Goal: Contribute content: Add original content to the website for others to see

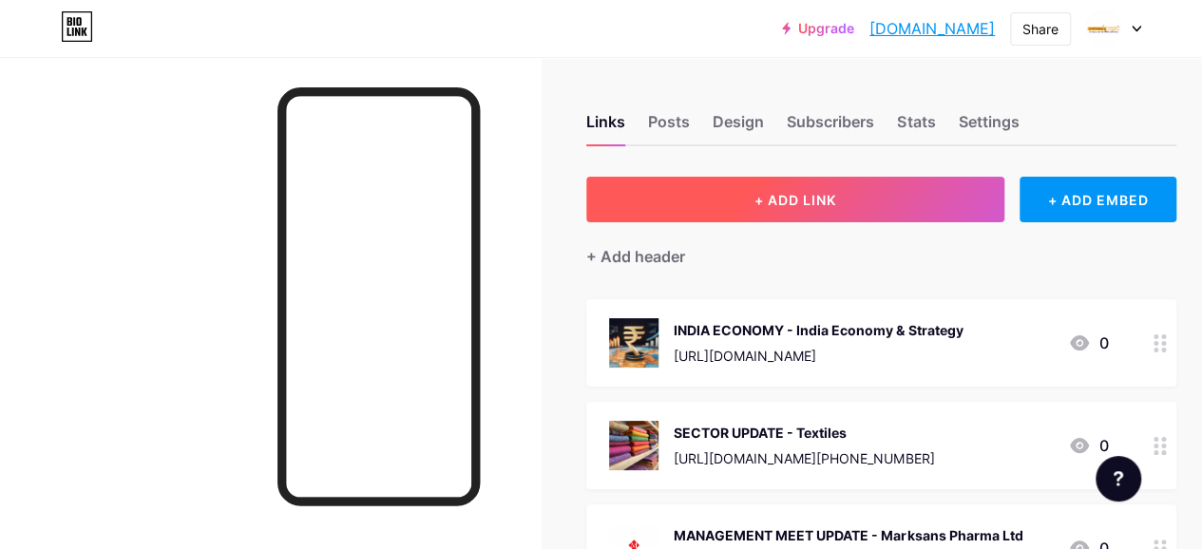
click at [721, 198] on button "+ ADD LINK" at bounding box center [795, 200] width 418 height 46
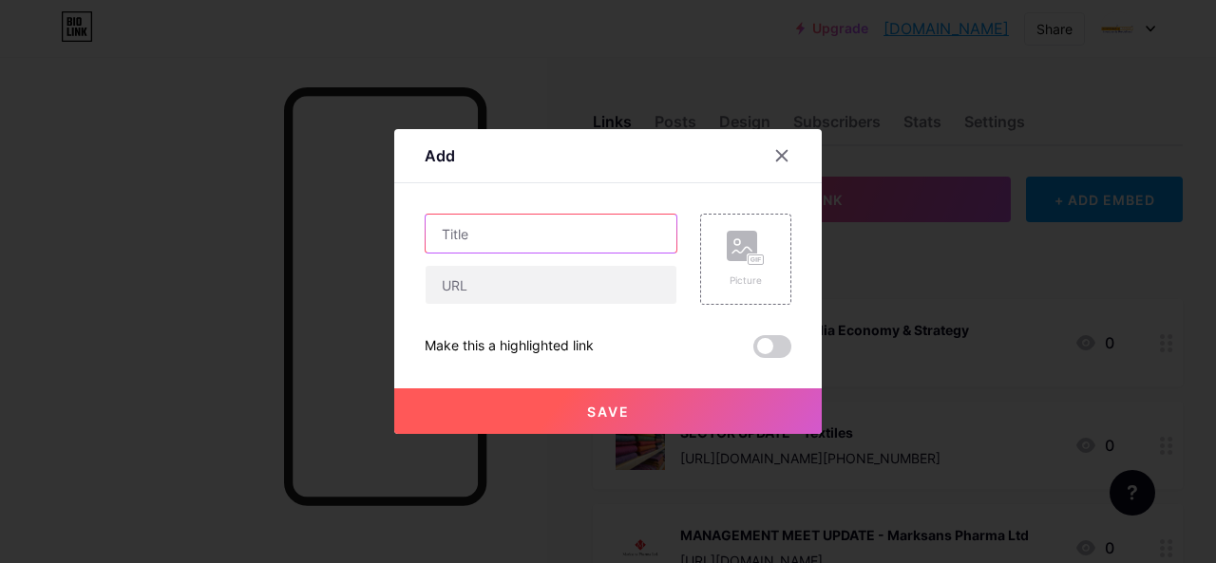
click at [492, 237] on input "text" at bounding box center [551, 234] width 251 height 38
paste input "COMPANY UPDATE"
paste input "Hindustan Foods"
type input "COMPANY UPDATE - Hindustan Foods"
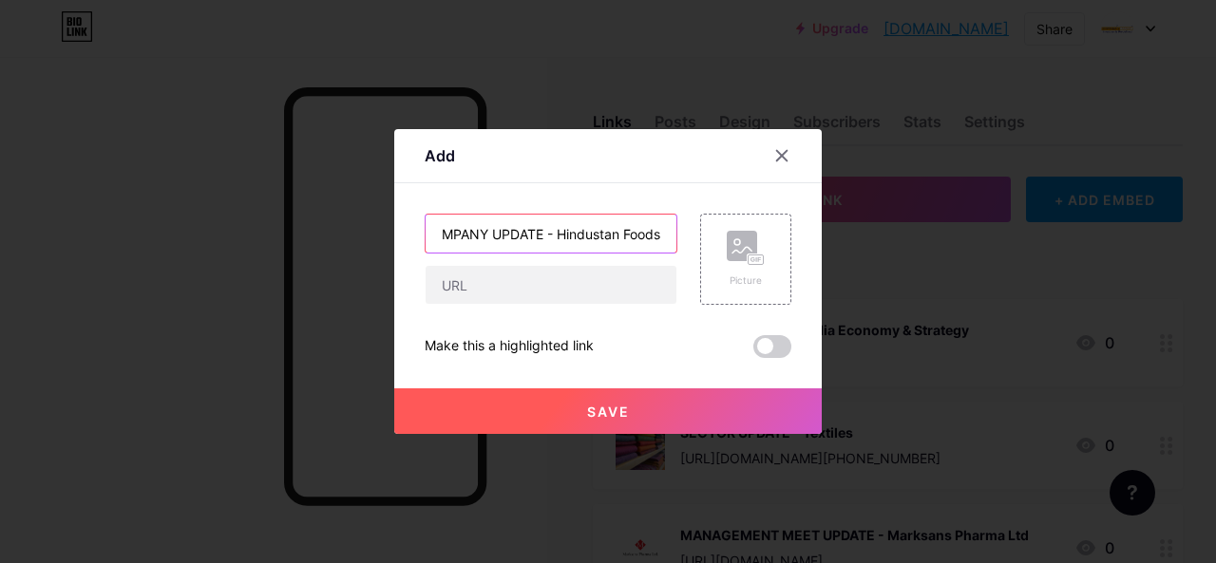
scroll to position [0, 0]
click at [526, 312] on div "COMPANY UPDATE - Hindustan Foods Picture Make this a highlighted link Save" at bounding box center [608, 286] width 367 height 144
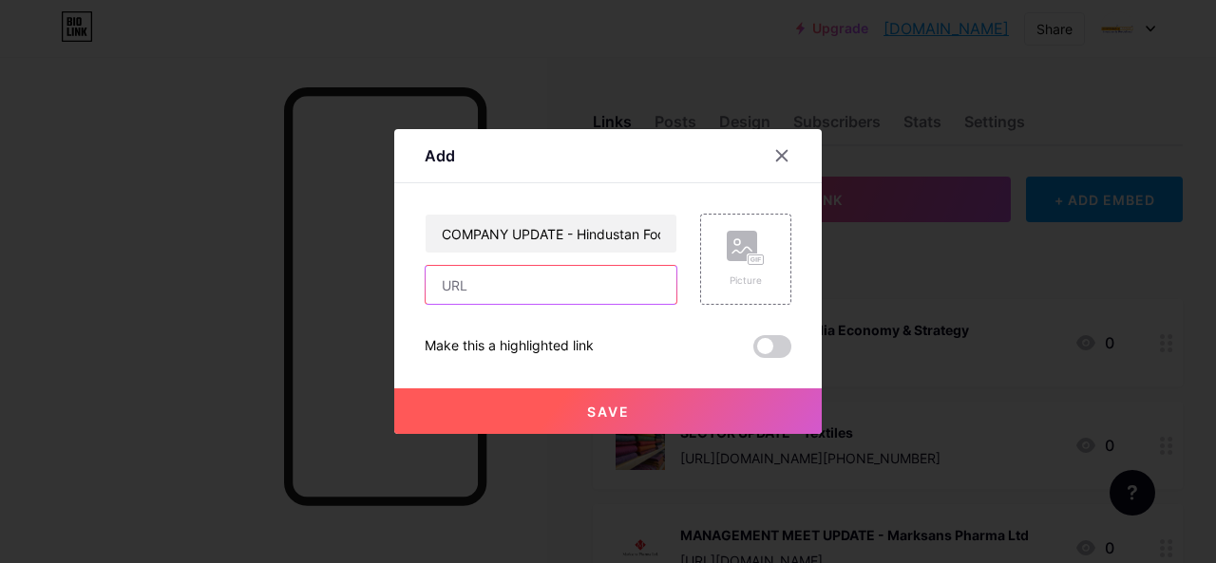
click at [530, 286] on input "text" at bounding box center [551, 285] width 251 height 38
paste input "[URL][DOMAIN_NAME][PHONE_NUMBER]"
type input "[URL][DOMAIN_NAME][PHONE_NUMBER]"
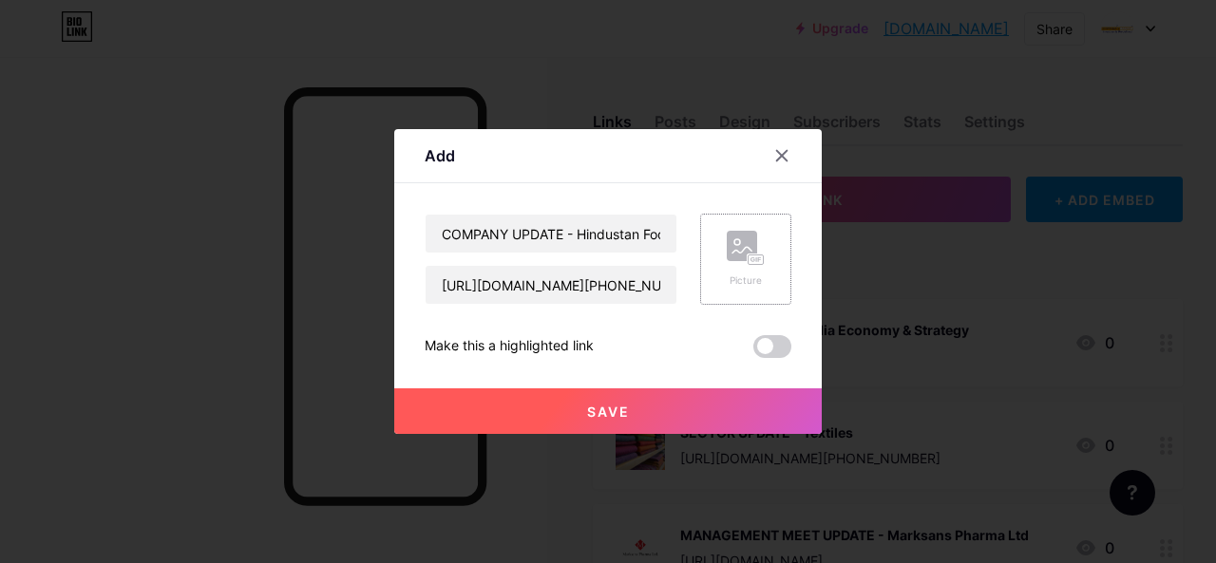
click at [747, 247] on icon at bounding box center [746, 248] width 38 height 35
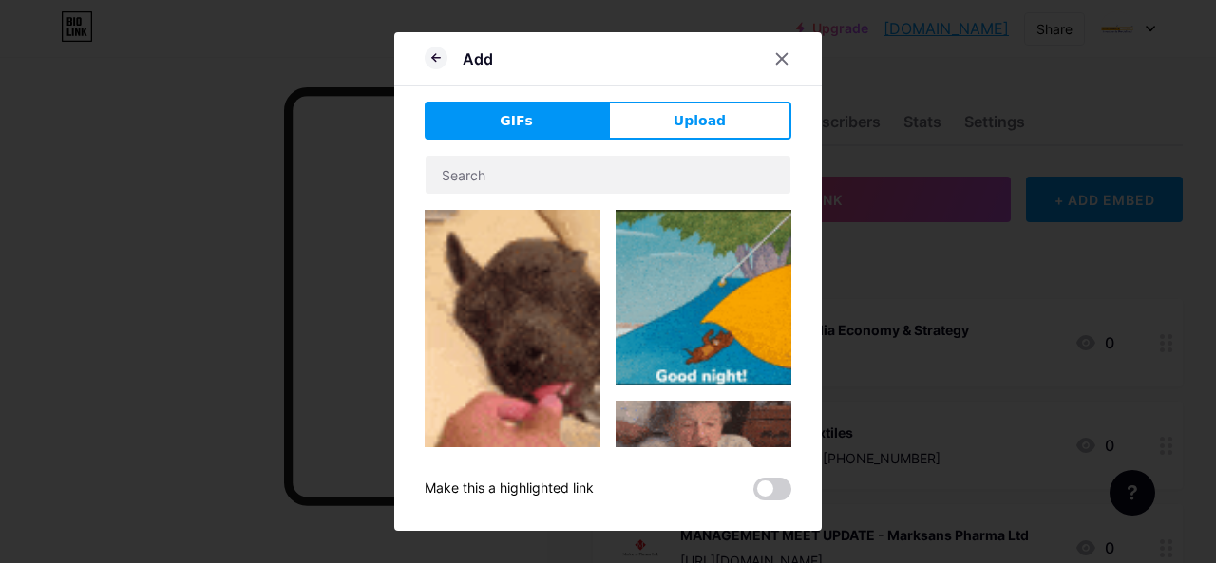
click at [691, 124] on span "Upload" at bounding box center [700, 121] width 52 height 20
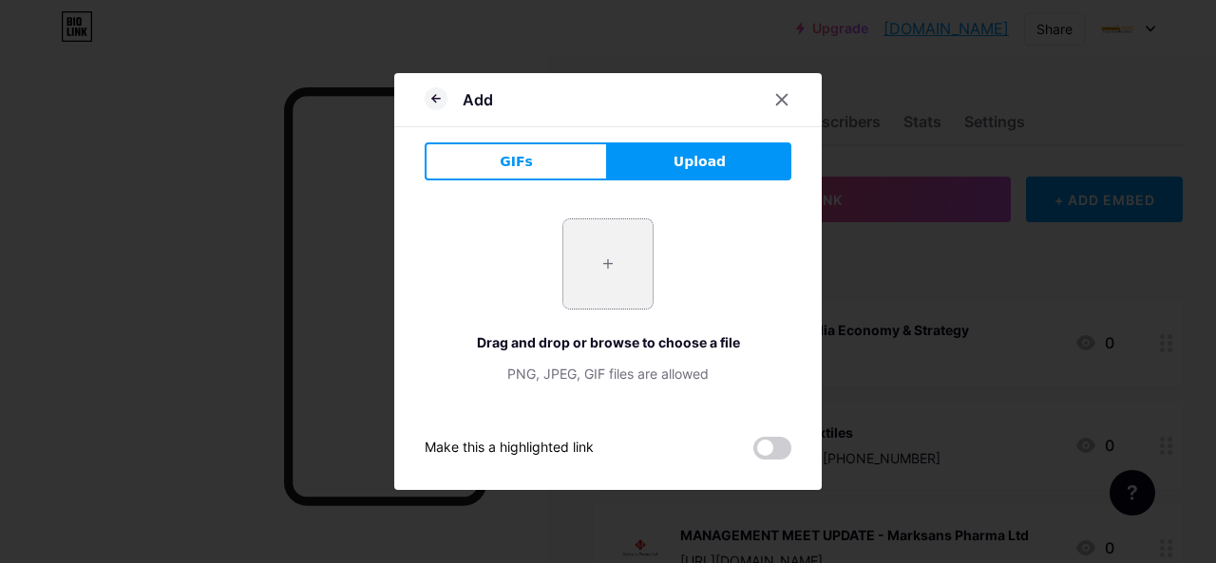
click at [608, 271] on input "file" at bounding box center [607, 263] width 89 height 89
type input "C:\fakepath\[DEMOGRAPHIC_DATA].jpg"
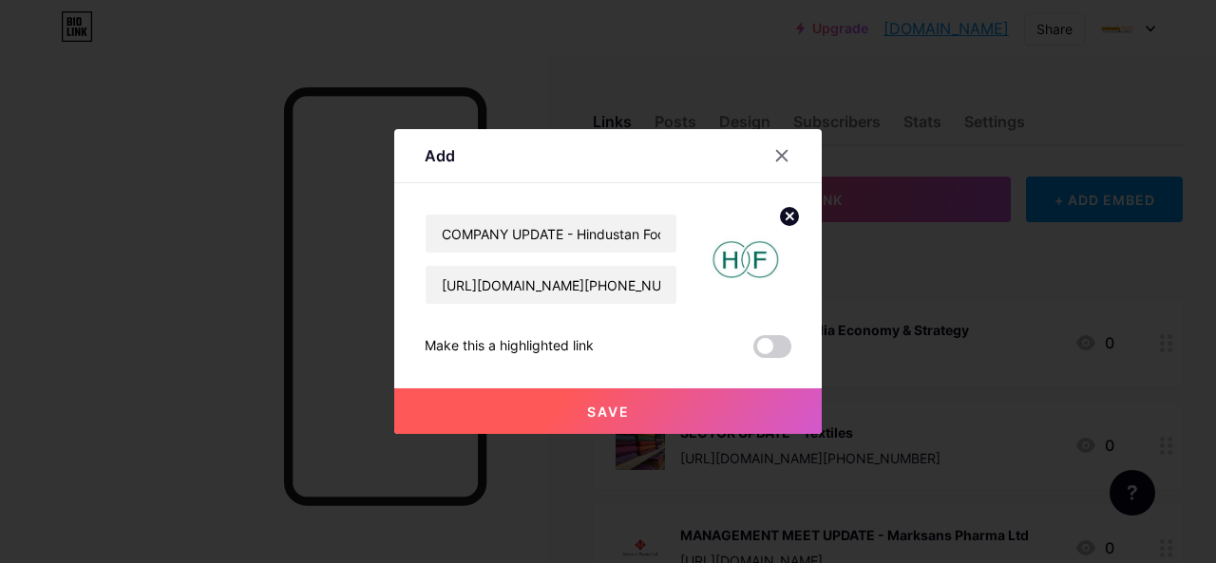
click at [632, 412] on button "Save" at bounding box center [607, 412] width 427 height 46
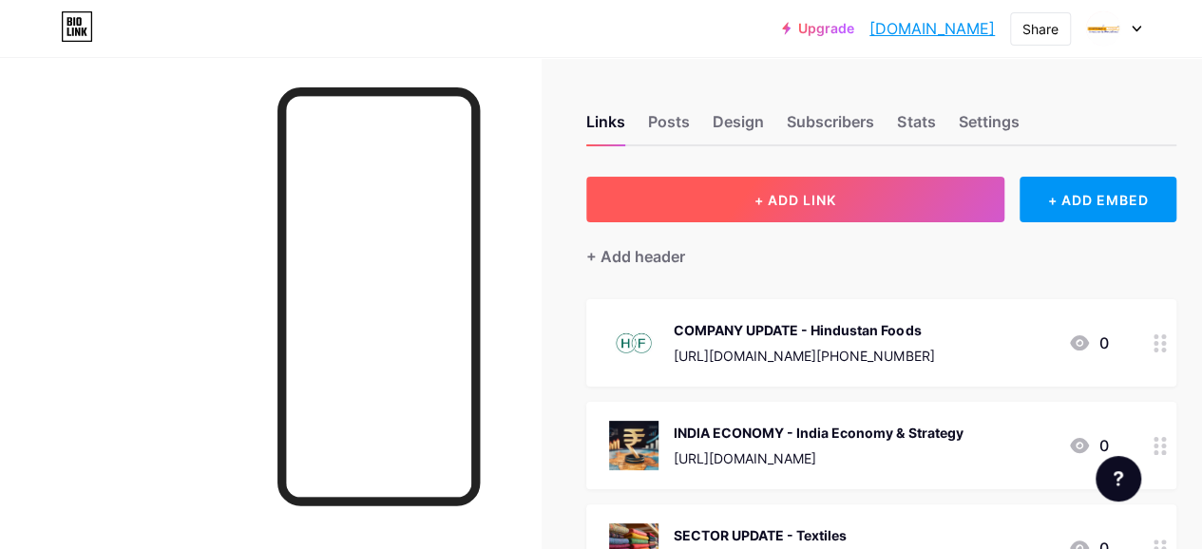
click at [749, 202] on button "+ ADD LINK" at bounding box center [795, 200] width 418 height 46
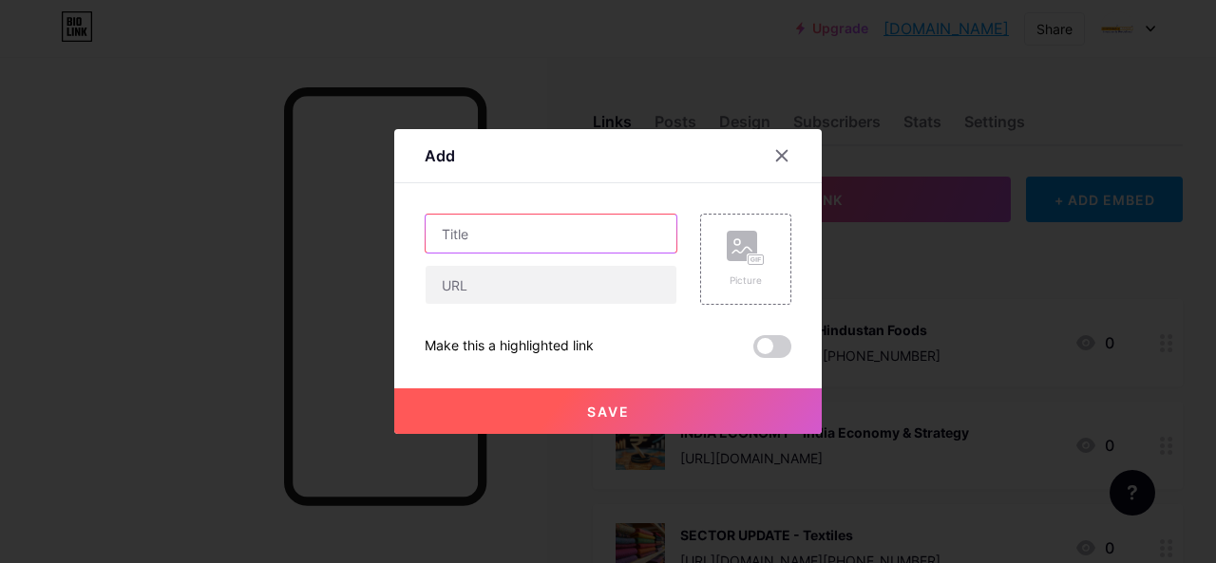
click at [469, 227] on input "text" at bounding box center [551, 234] width 251 height 38
paste input "Systematix Weekly MacroMemos"
type input "Systematix Weekly MacroMemos"
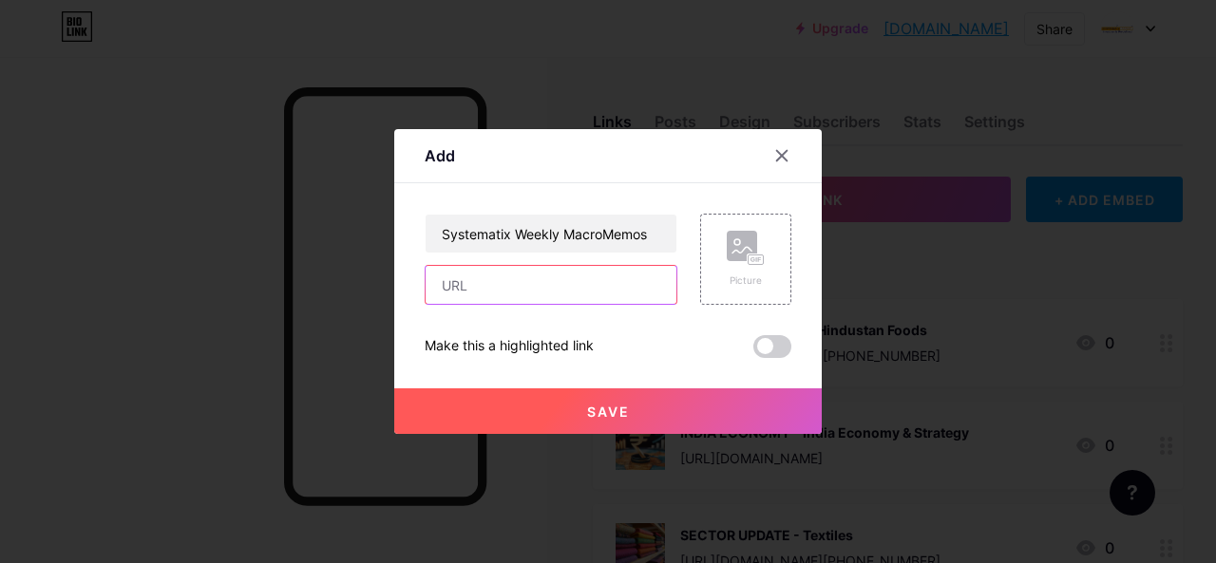
click at [499, 274] on input "text" at bounding box center [551, 285] width 251 height 38
paste input "[URL][DOMAIN_NAME][DATE]"
type input "[URL][DOMAIN_NAME][DATE]"
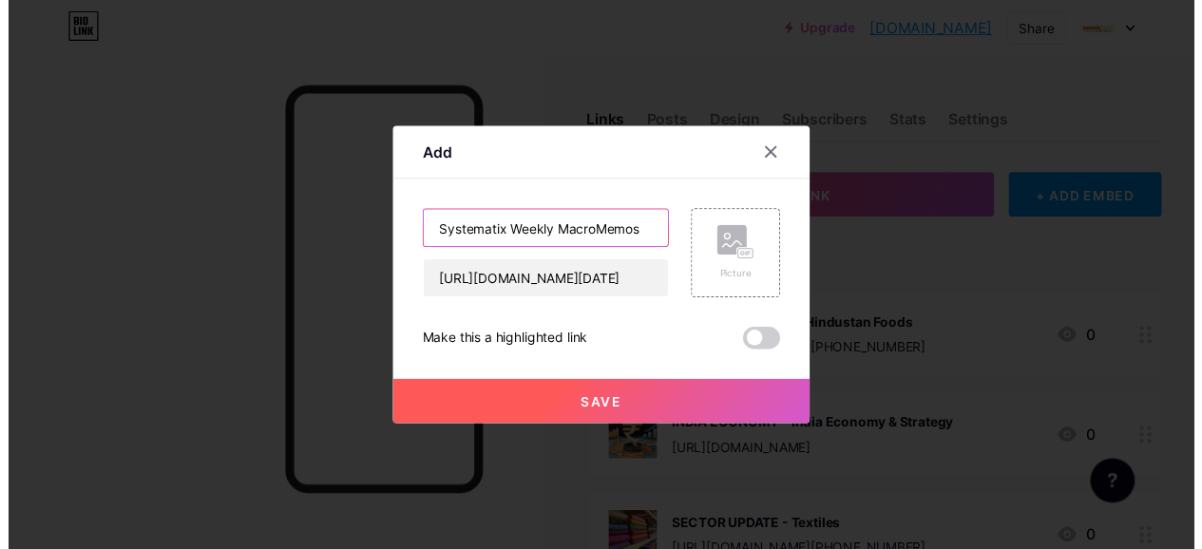
scroll to position [0, 0]
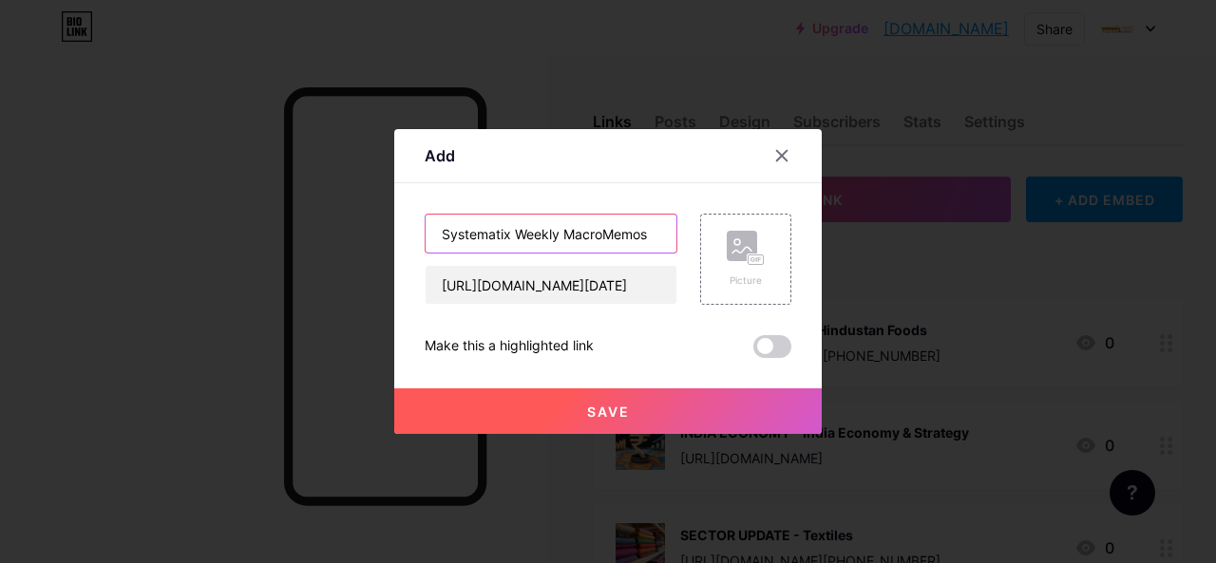
drag, startPoint x: 649, startPoint y: 233, endPoint x: 515, endPoint y: 237, distance: 134.0
click at [515, 237] on input "Systematix Weekly MacroMemos" at bounding box center [551, 234] width 251 height 38
click at [669, 235] on input "Systematix Weekly MacroMemos" at bounding box center [551, 234] width 251 height 38
click at [733, 242] on icon at bounding box center [746, 248] width 38 height 35
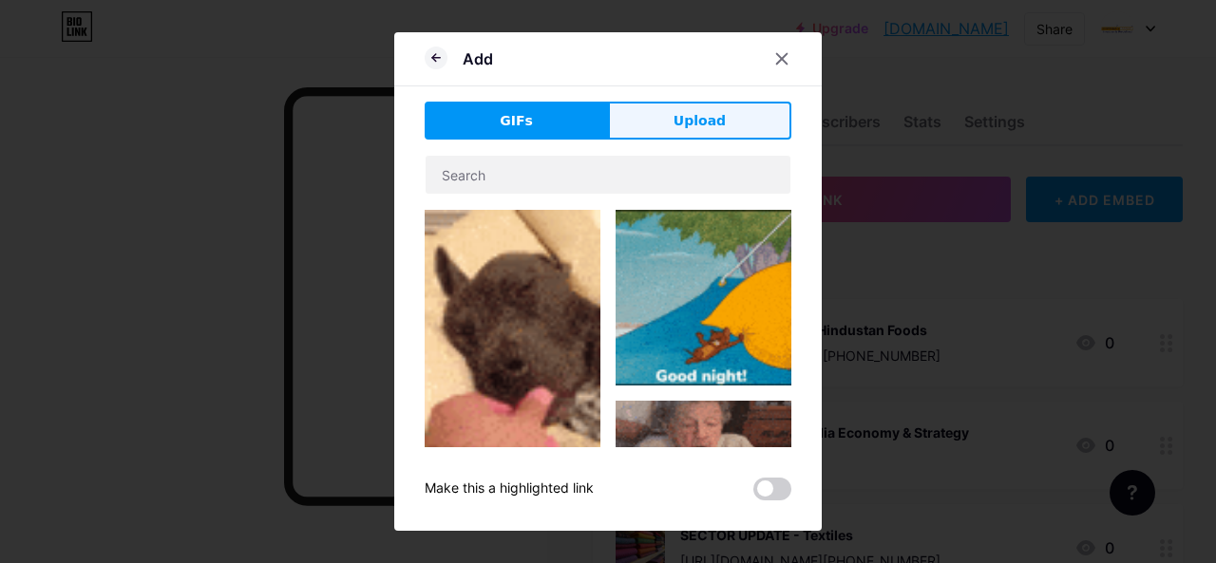
click at [699, 124] on span "Upload" at bounding box center [700, 121] width 52 height 20
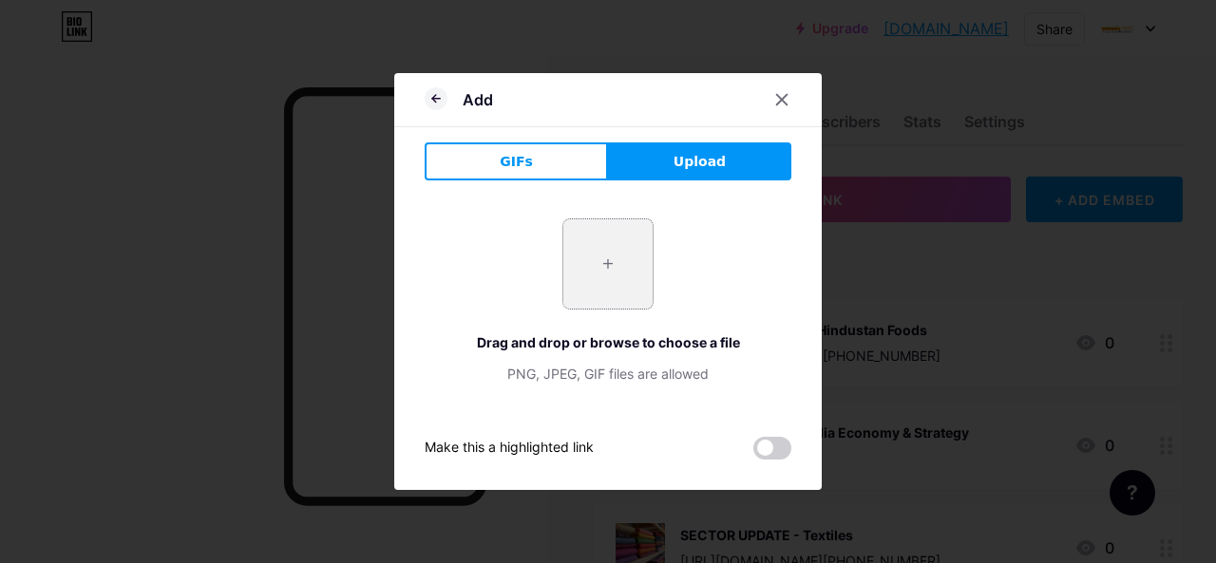
click at [594, 259] on input "file" at bounding box center [607, 263] width 89 height 89
type input "C:\fakepath\close-up-alarm-clock-papers.jpg"
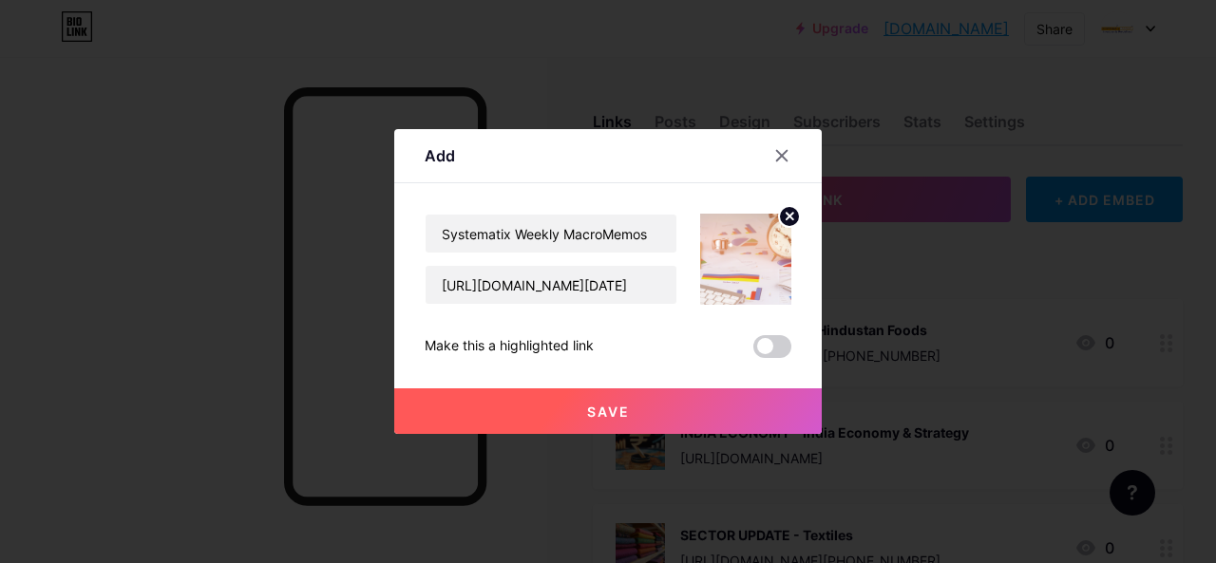
click at [703, 409] on button "Save" at bounding box center [607, 412] width 427 height 46
